Goal: Task Accomplishment & Management: Manage account settings

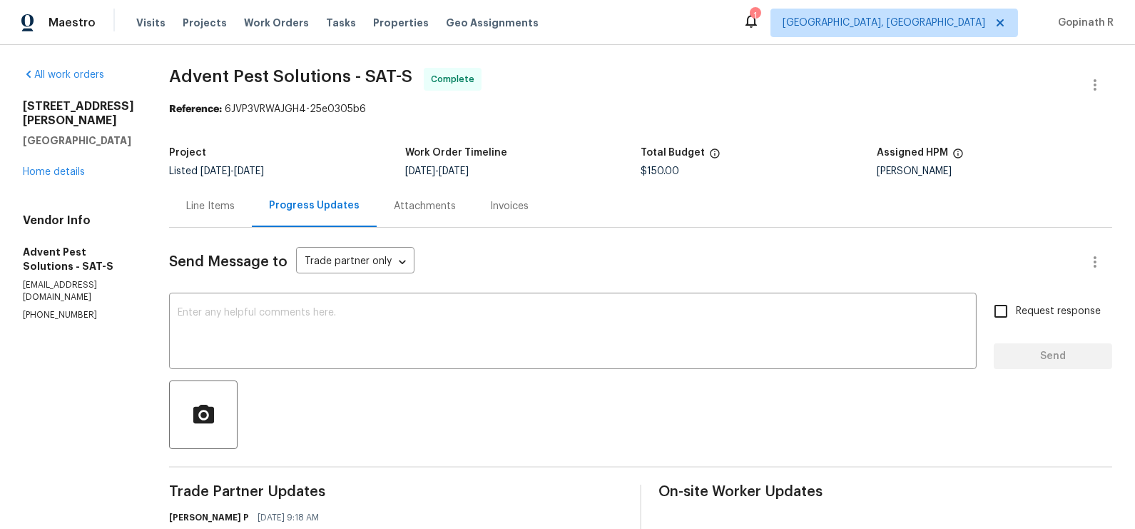
click at [233, 207] on div "Line Items" at bounding box center [210, 206] width 49 height 14
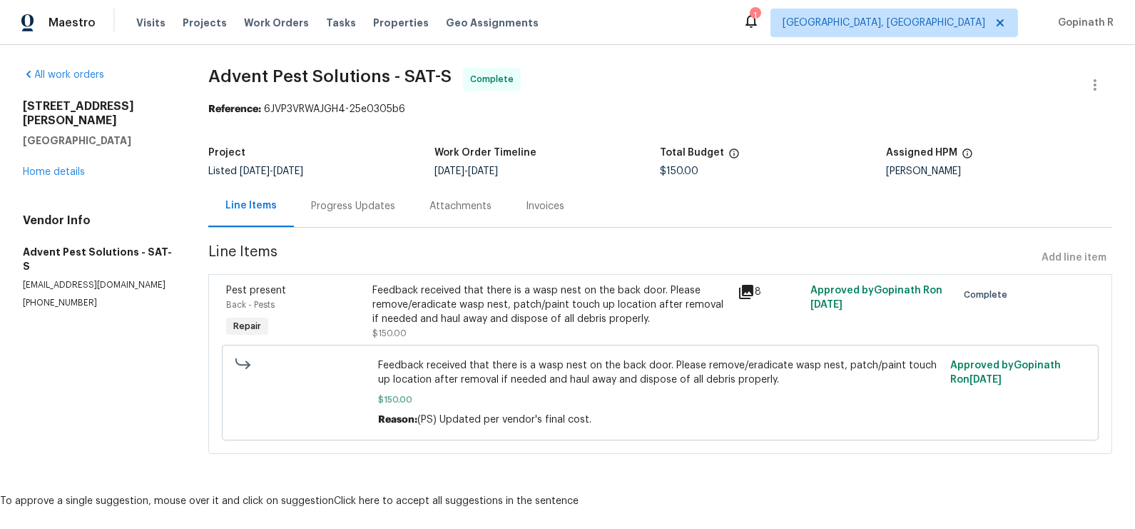
click at [455, 320] on div "Feedback received that there is a wasp nest on the back door. Please remove/era…" at bounding box center [550, 304] width 357 height 43
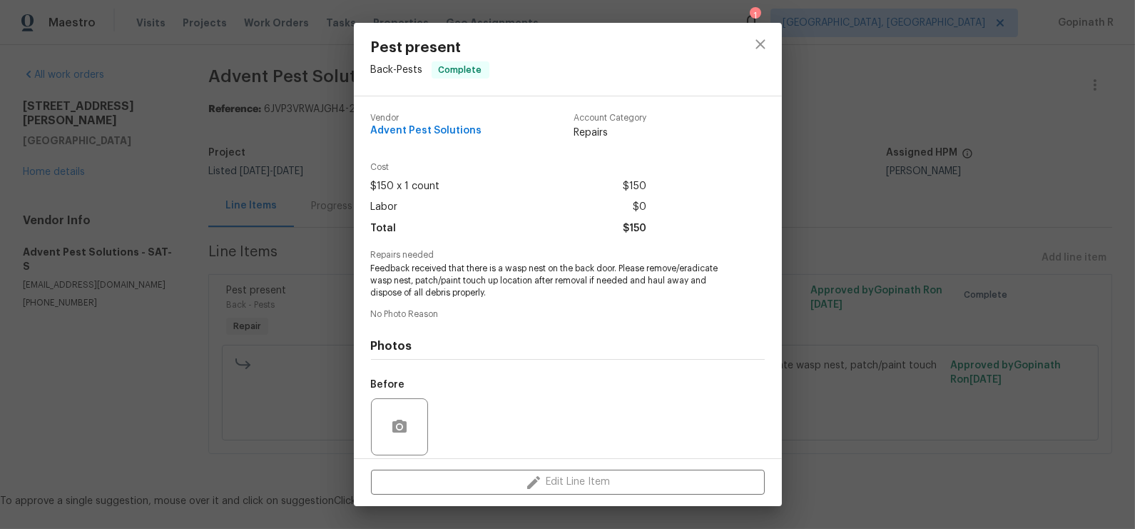
scroll to position [105, 0]
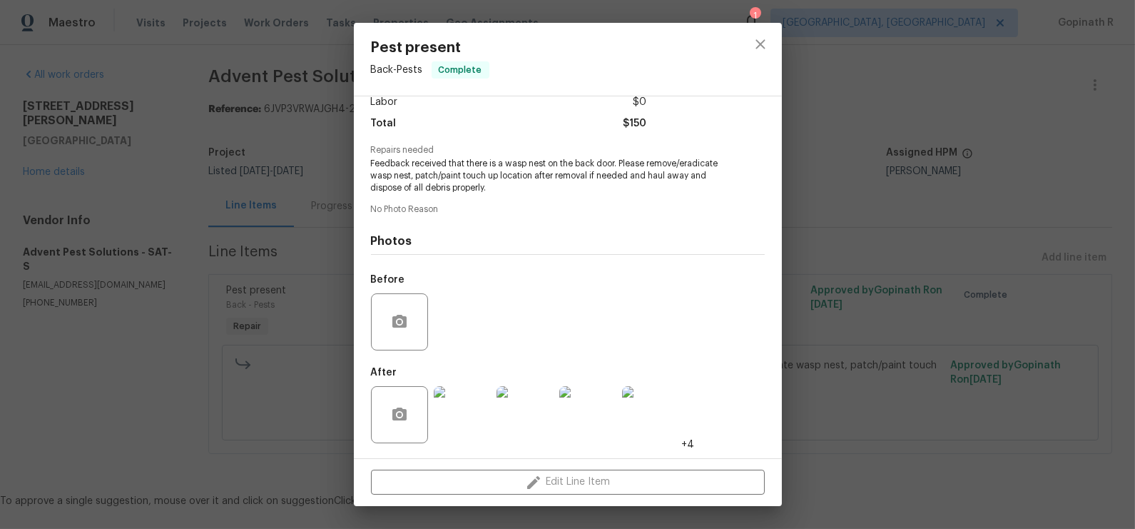
click at [469, 427] on img at bounding box center [462, 414] width 57 height 57
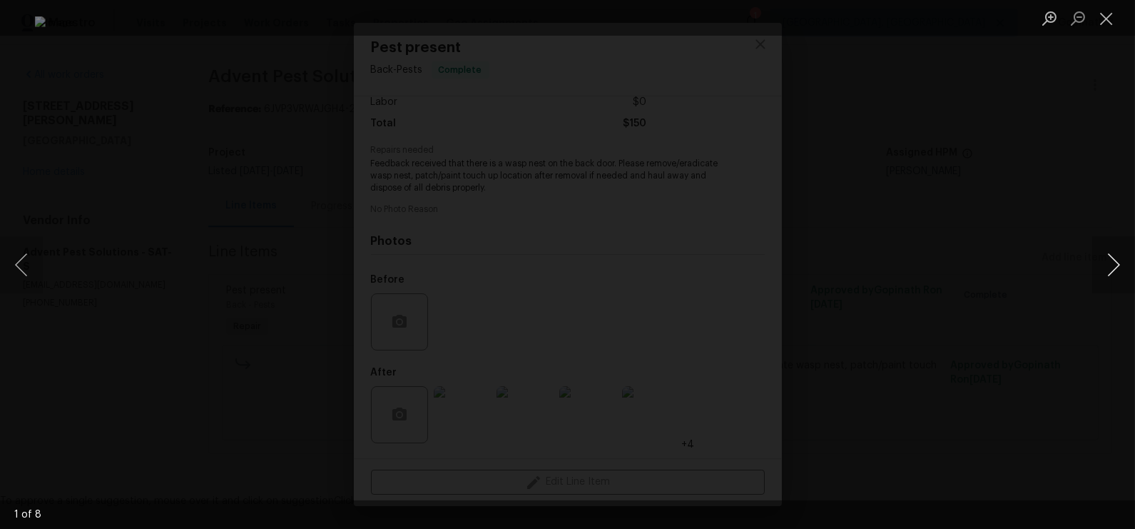
click at [1110, 261] on button "Next image" at bounding box center [1113, 264] width 43 height 57
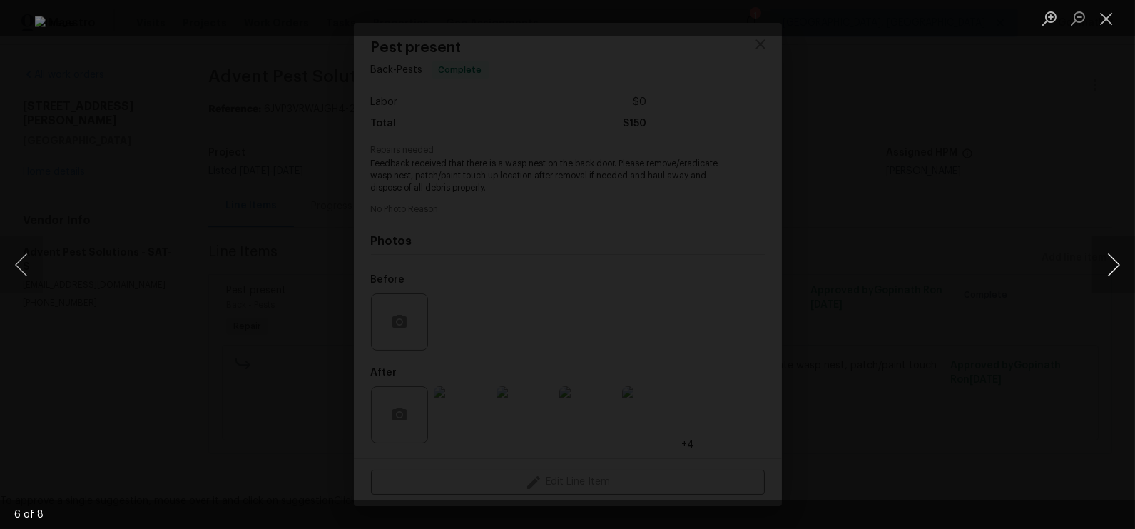
click at [1110, 261] on button "Next image" at bounding box center [1113, 264] width 43 height 57
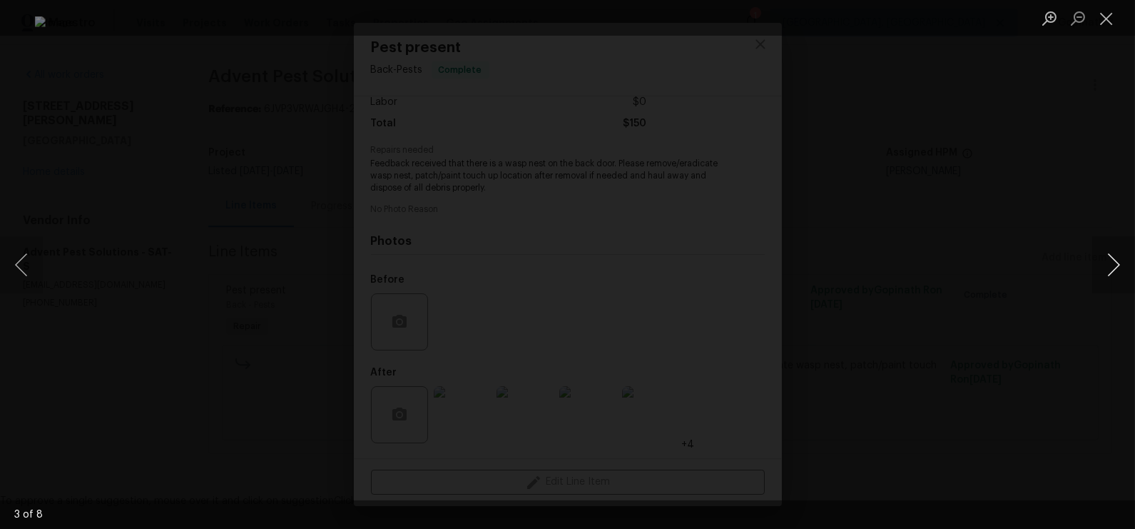
click at [1110, 261] on button "Next image" at bounding box center [1113, 264] width 43 height 57
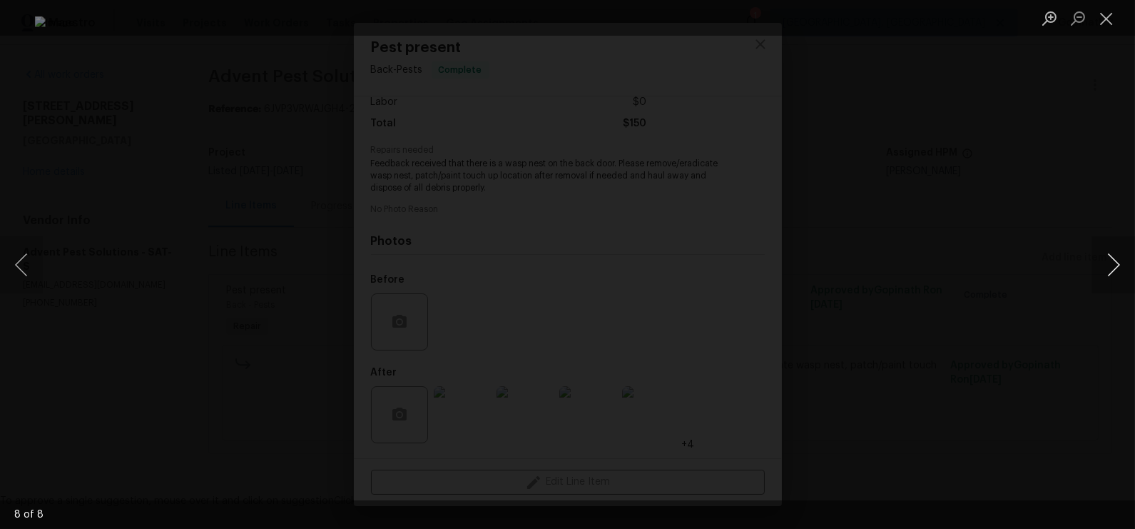
click at [1110, 261] on button "Next image" at bounding box center [1113, 264] width 43 height 57
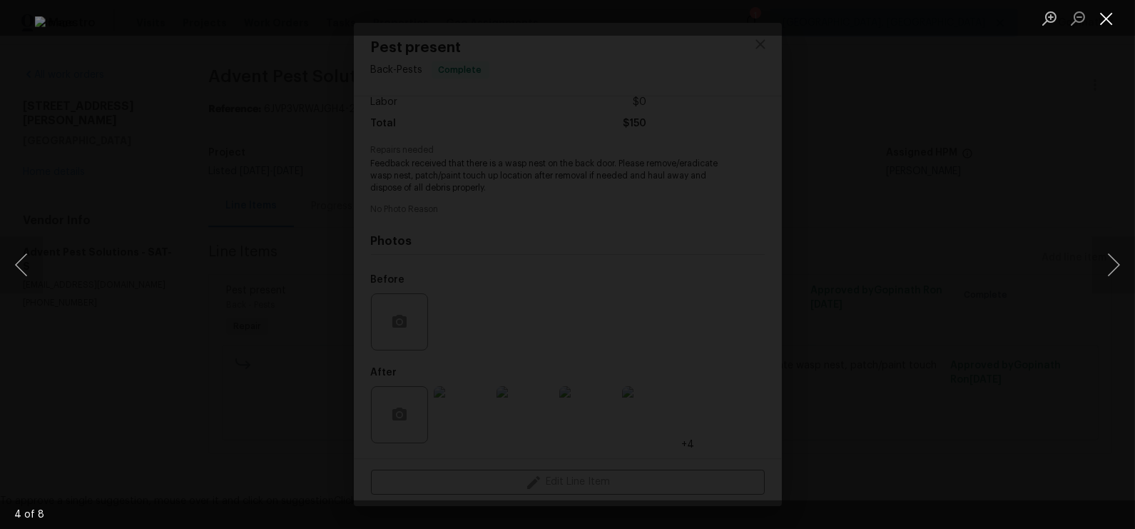
click at [1107, 23] on button "Close lightbox" at bounding box center [1106, 18] width 29 height 25
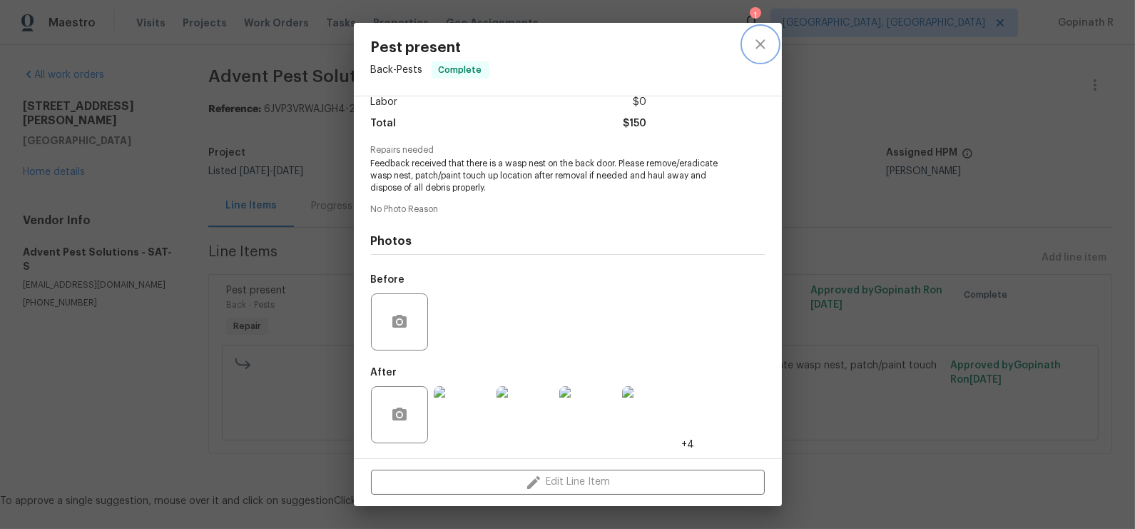
click at [766, 42] on icon "close" at bounding box center [760, 44] width 17 height 17
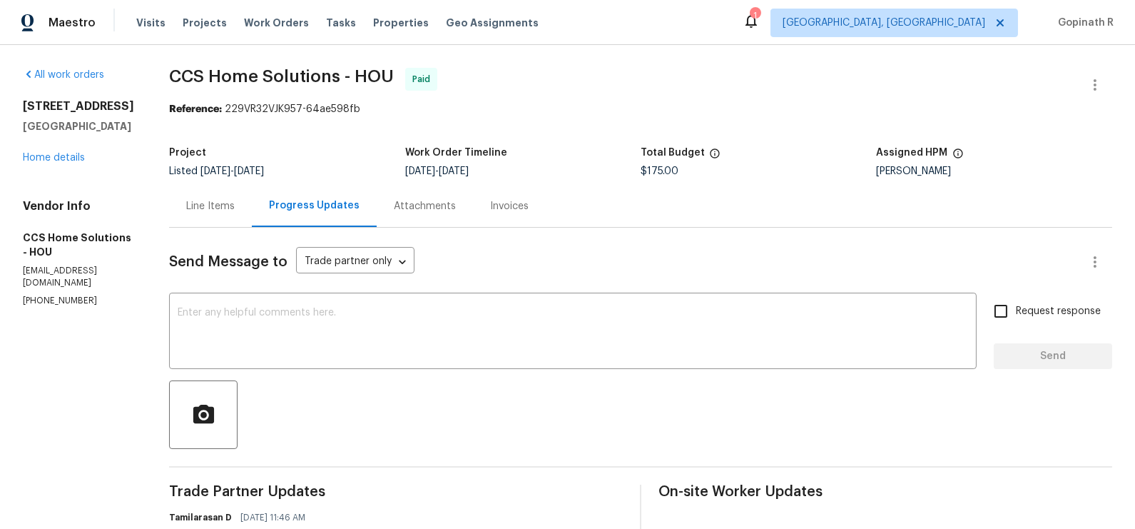
click at [211, 209] on div "Line Items" at bounding box center [210, 206] width 49 height 14
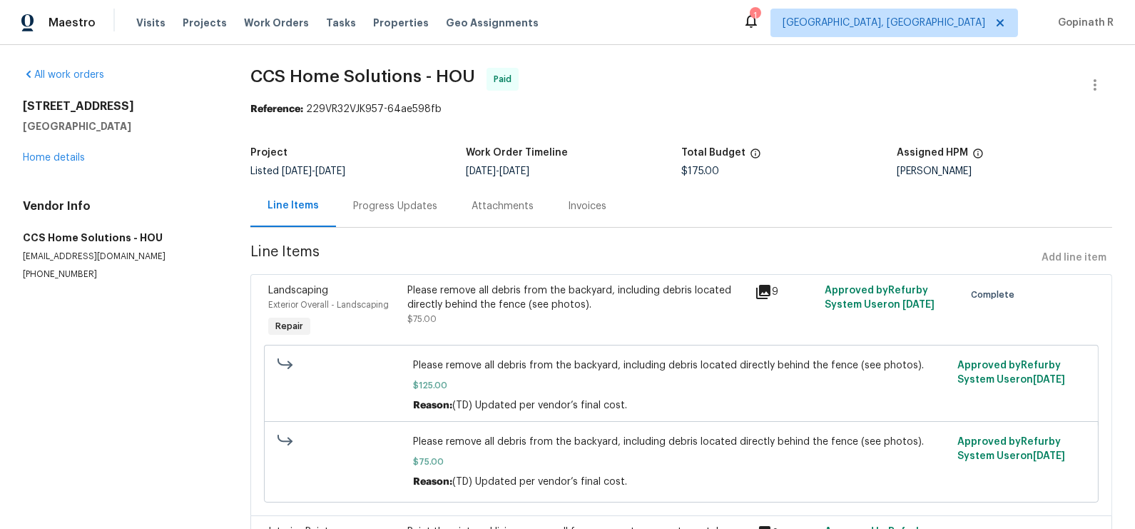
click at [494, 286] on div "Please remove all debris from the backyard, including debris located directly b…" at bounding box center [577, 297] width 340 height 29
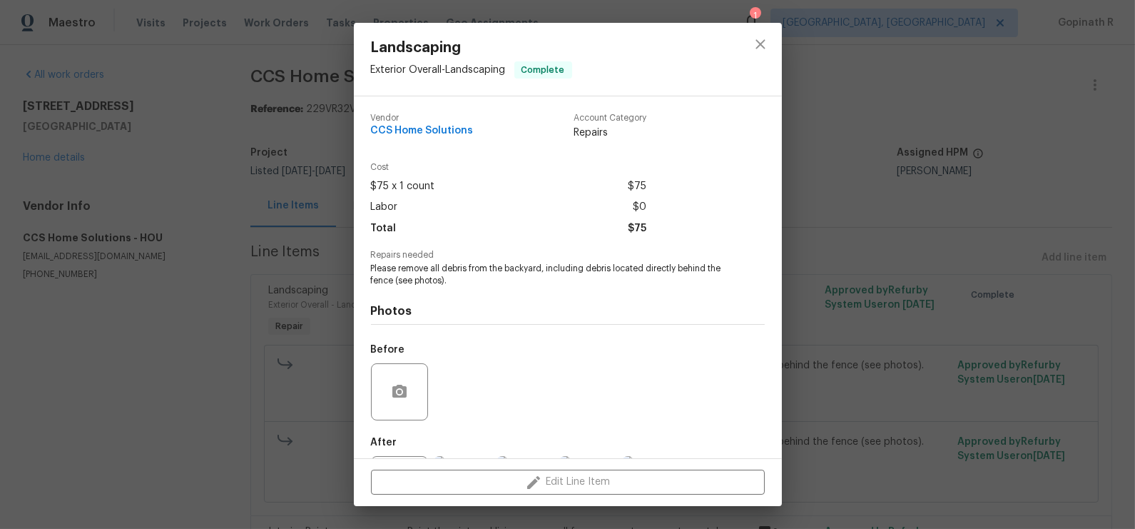
scroll to position [68, 0]
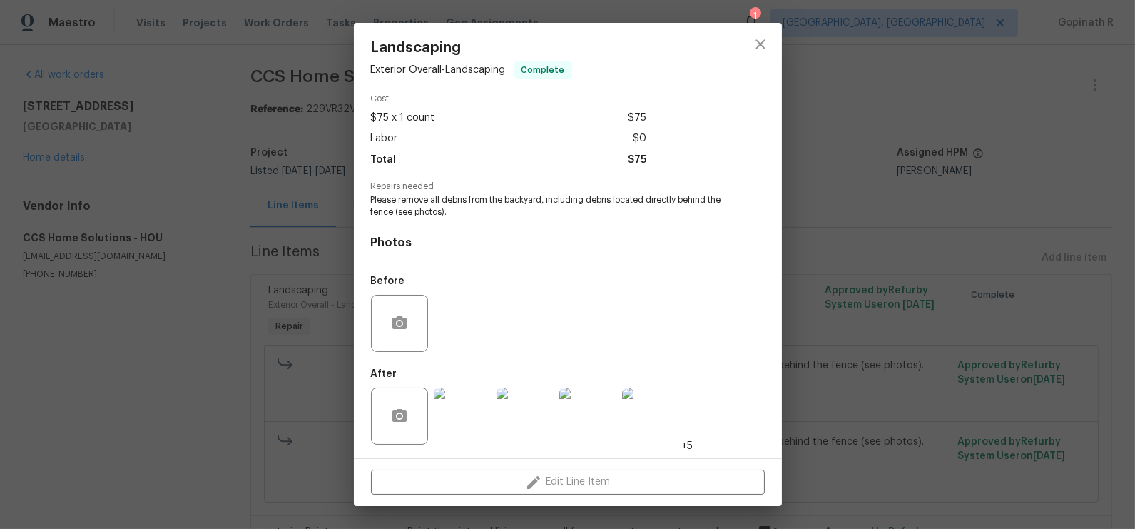
click at [462, 413] on img at bounding box center [462, 415] width 57 height 57
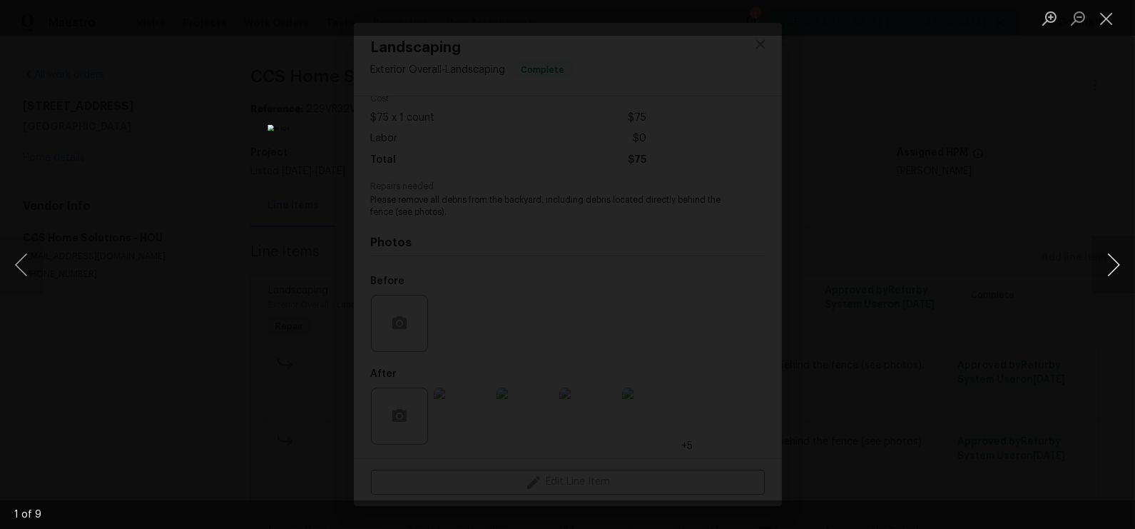
click at [1108, 264] on button "Next image" at bounding box center [1113, 264] width 43 height 57
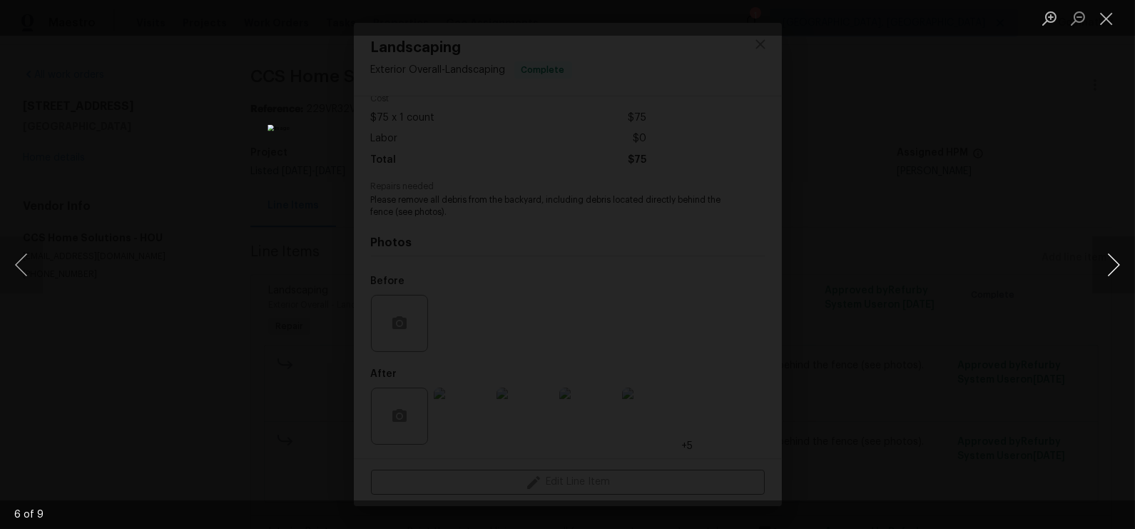
click at [1108, 264] on button "Next image" at bounding box center [1113, 264] width 43 height 57
click at [1101, 23] on button "Close lightbox" at bounding box center [1106, 18] width 29 height 25
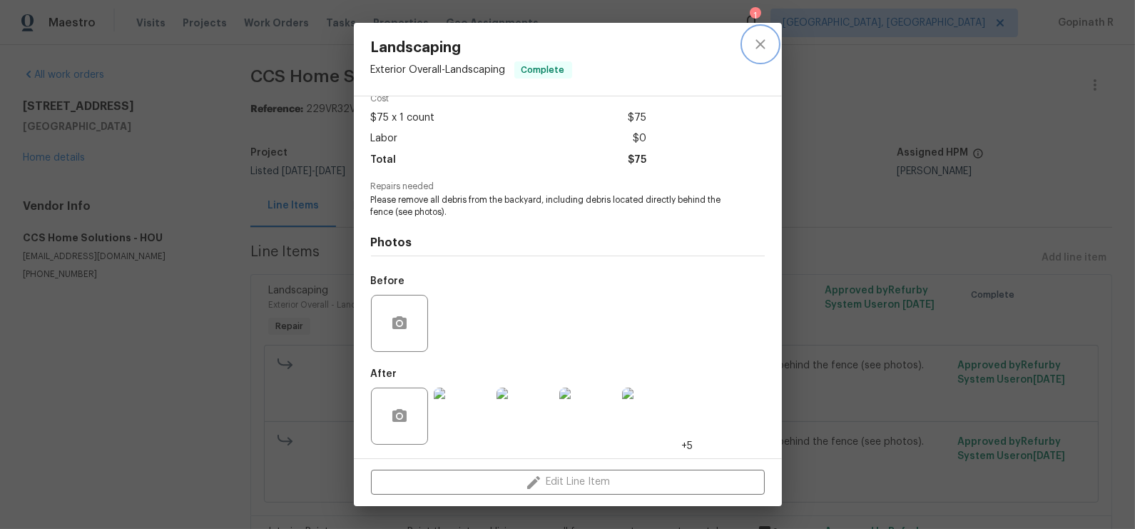
click at [767, 48] on icon "close" at bounding box center [760, 44] width 17 height 17
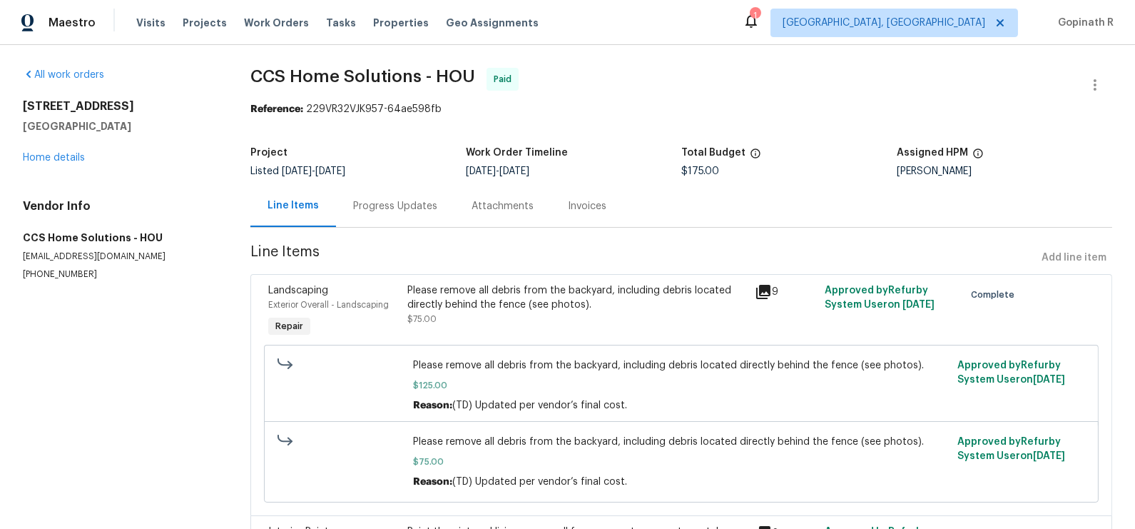
click at [331, 110] on div "Reference: 229VR32VJK957-64ae598fb" at bounding box center [681, 109] width 862 height 14
copy div "229VR32VJK957"
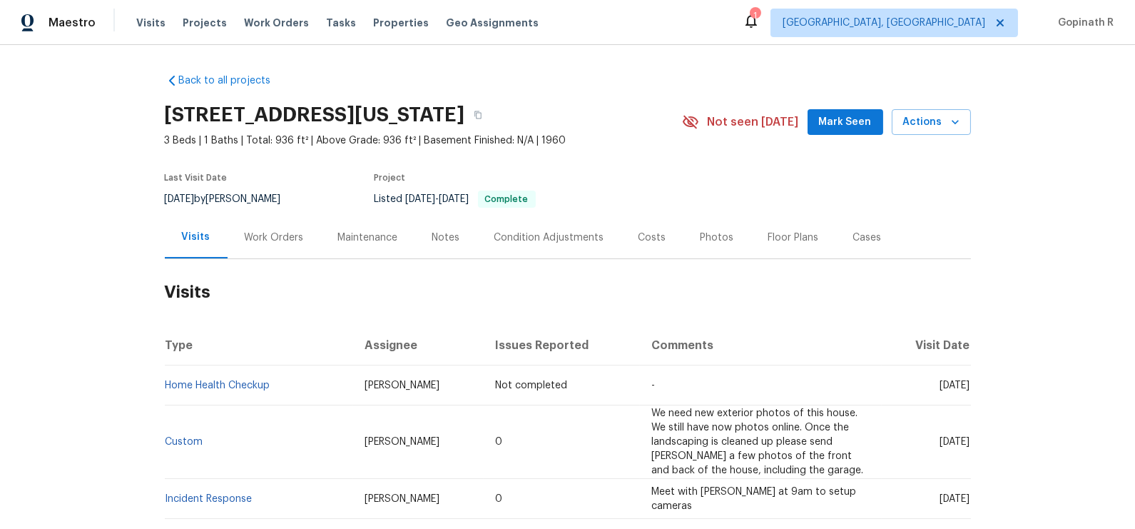
click at [260, 240] on div "Work Orders" at bounding box center [274, 237] width 59 height 14
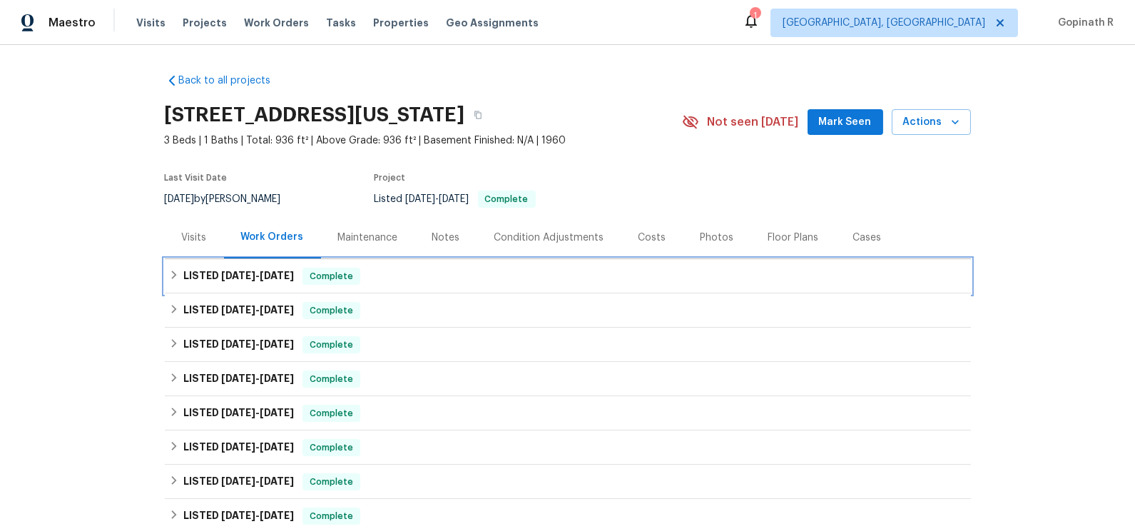
click at [359, 269] on span "Complete" at bounding box center [331, 276] width 55 height 14
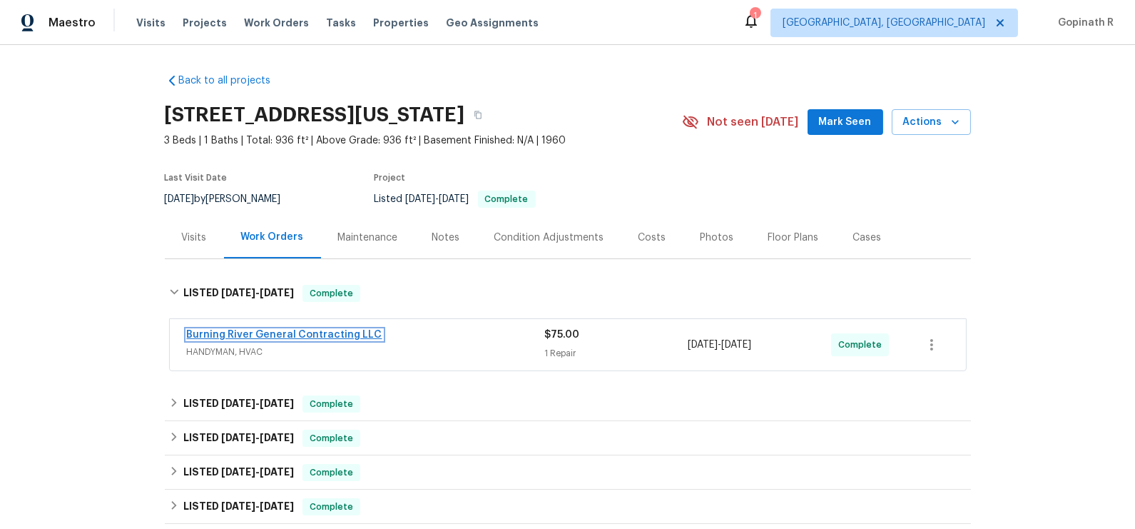
click at [327, 332] on link "Burning River General Contracting LLC" at bounding box center [284, 335] width 195 height 10
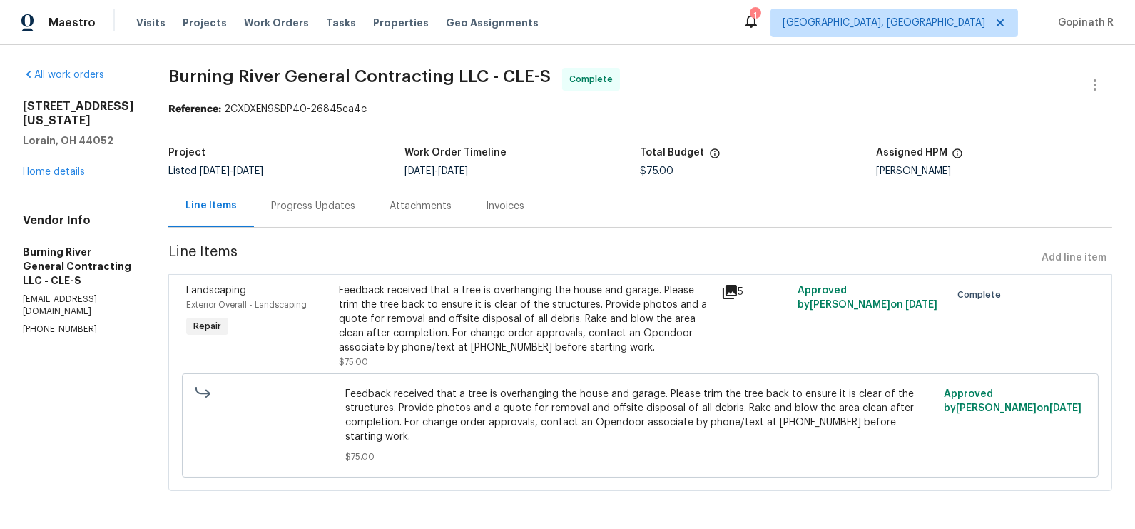
click at [298, 207] on div "Progress Updates" at bounding box center [313, 206] width 84 height 14
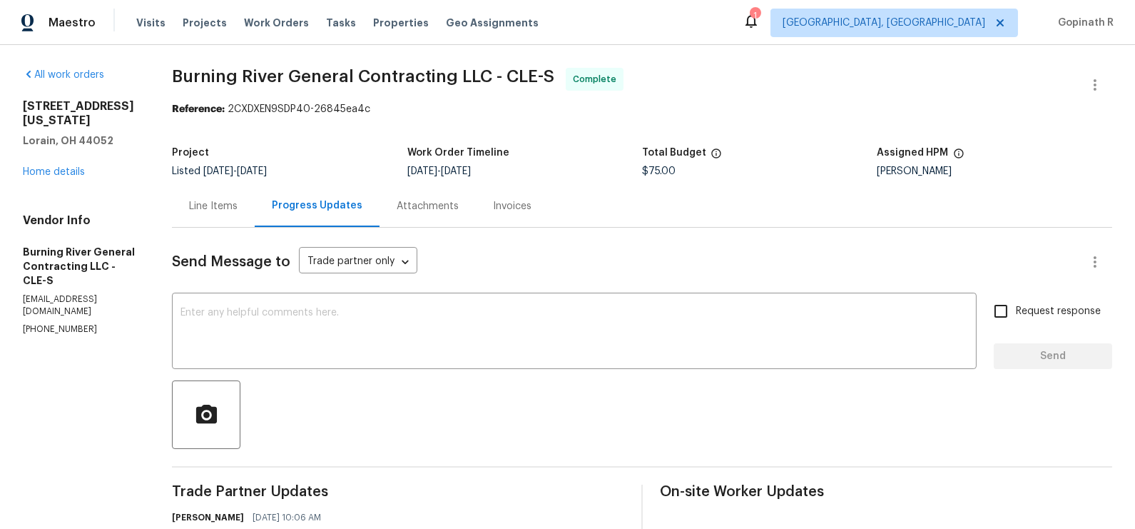
click at [223, 204] on div "Line Items" at bounding box center [213, 206] width 49 height 14
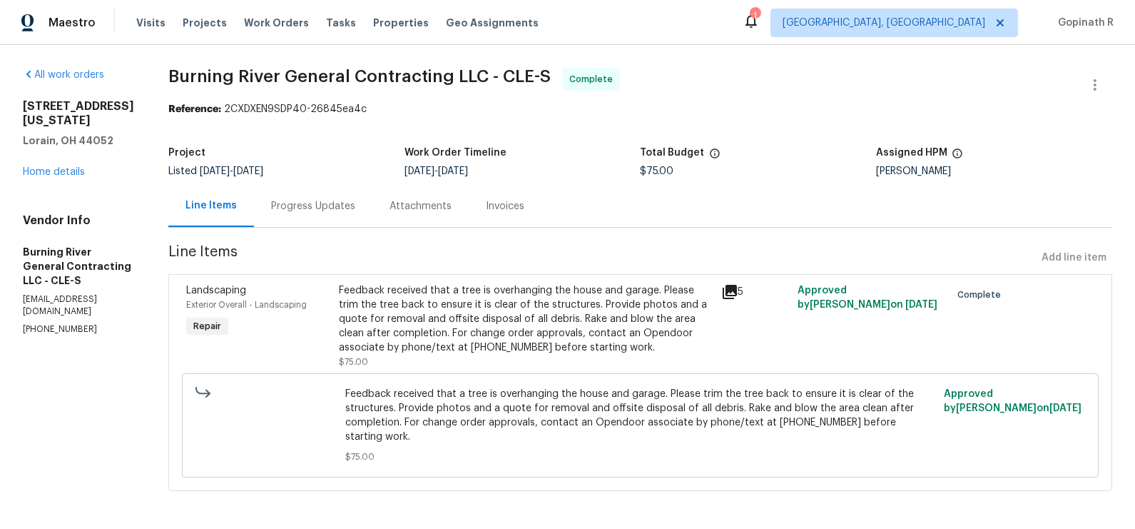
click at [295, 210] on div "Progress Updates" at bounding box center [313, 206] width 84 height 14
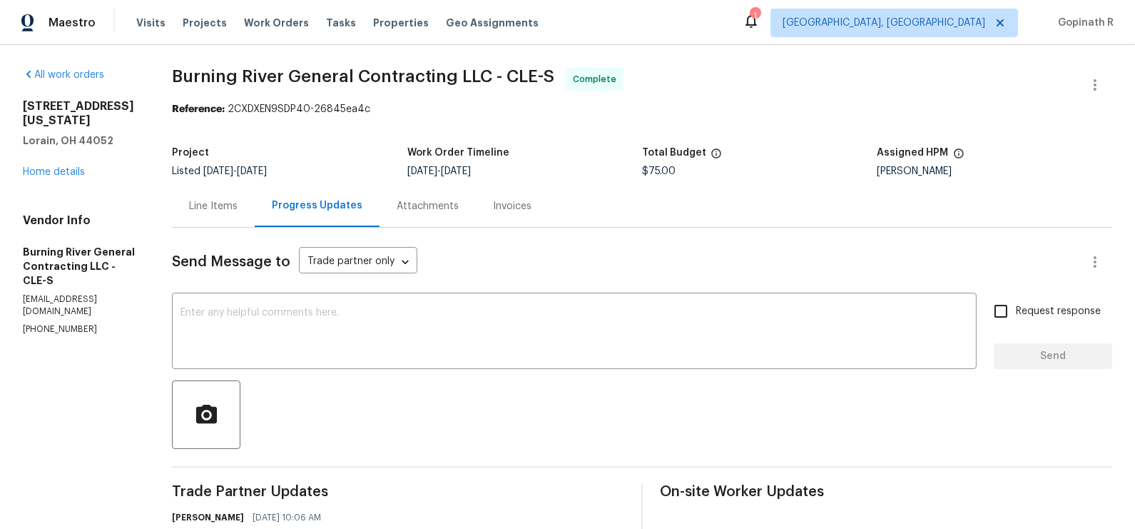
click at [215, 218] on div "Line Items" at bounding box center [213, 206] width 83 height 42
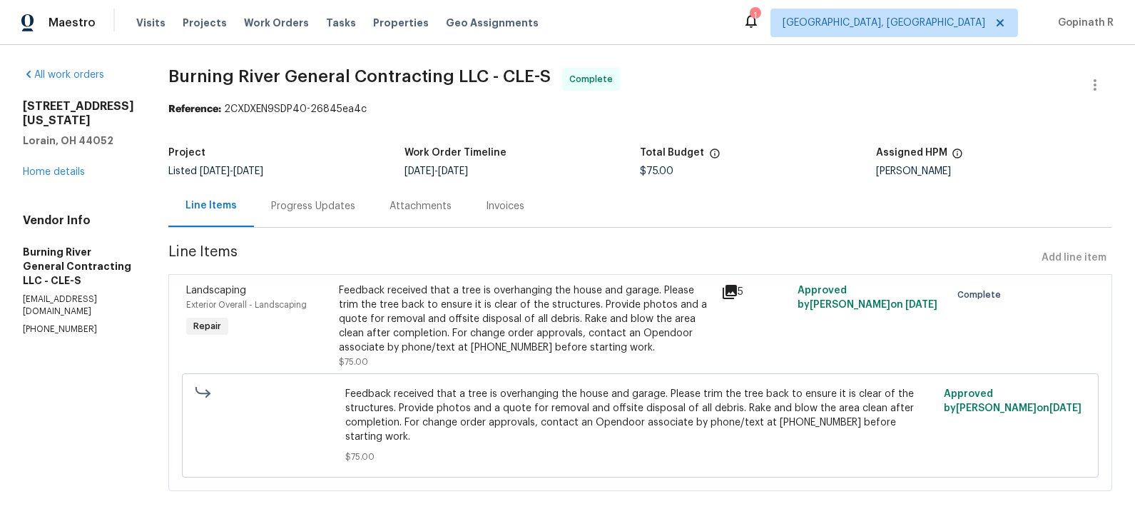
click at [292, 209] on div "Progress Updates" at bounding box center [313, 206] width 84 height 14
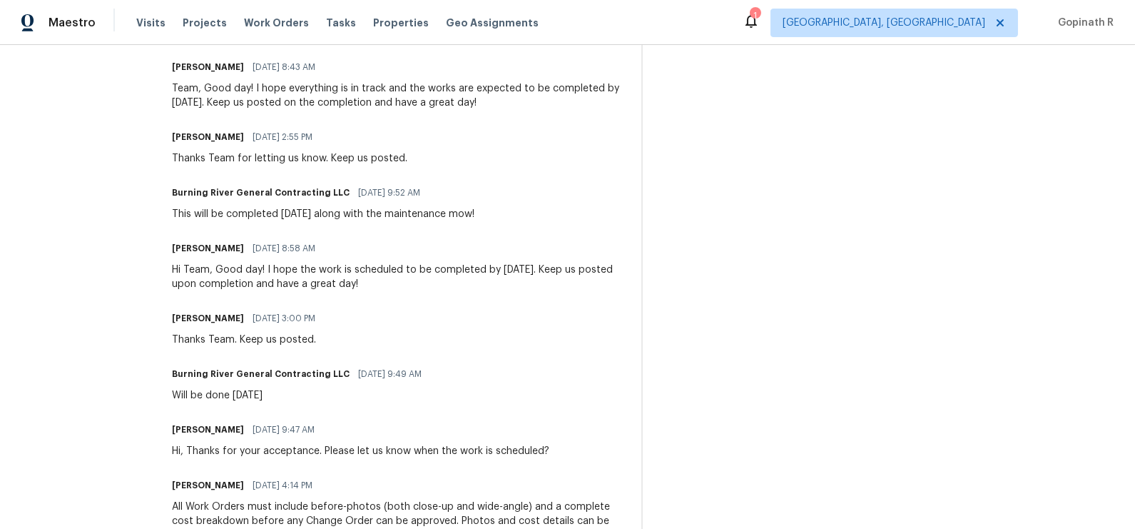
scroll to position [539, 0]
